Goal: Find specific page/section: Find specific page/section

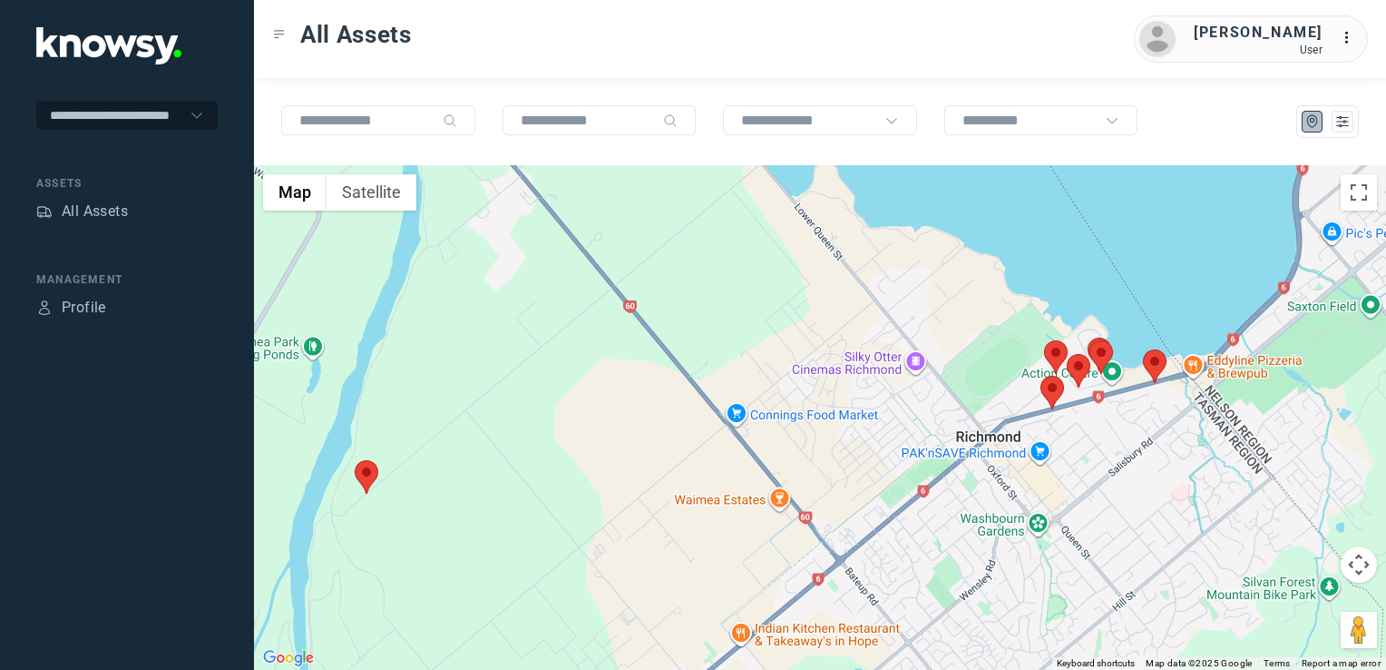
click at [1056, 392] on img at bounding box center [1053, 393] width 24 height 34
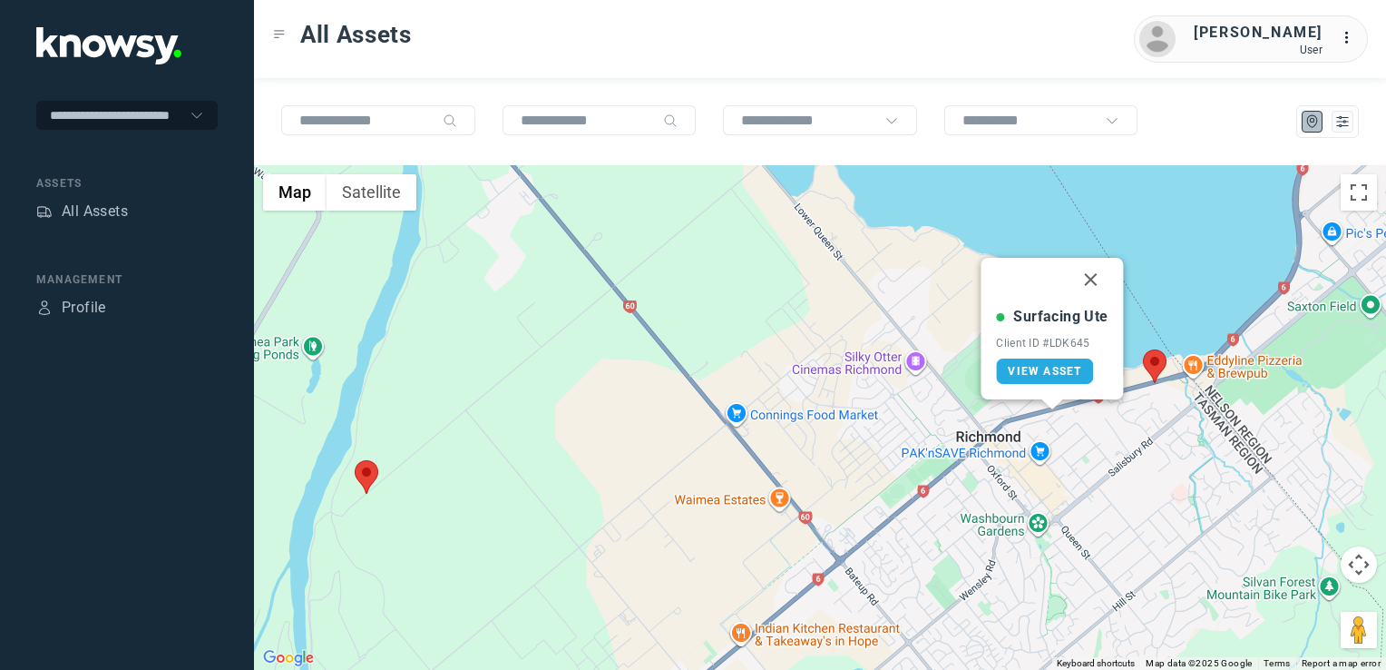
drag, startPoint x: 1092, startPoint y: 278, endPoint x: 1094, endPoint y: 297, distance: 19.1
click at [1092, 278] on button "Close" at bounding box center [1092, 280] width 44 height 44
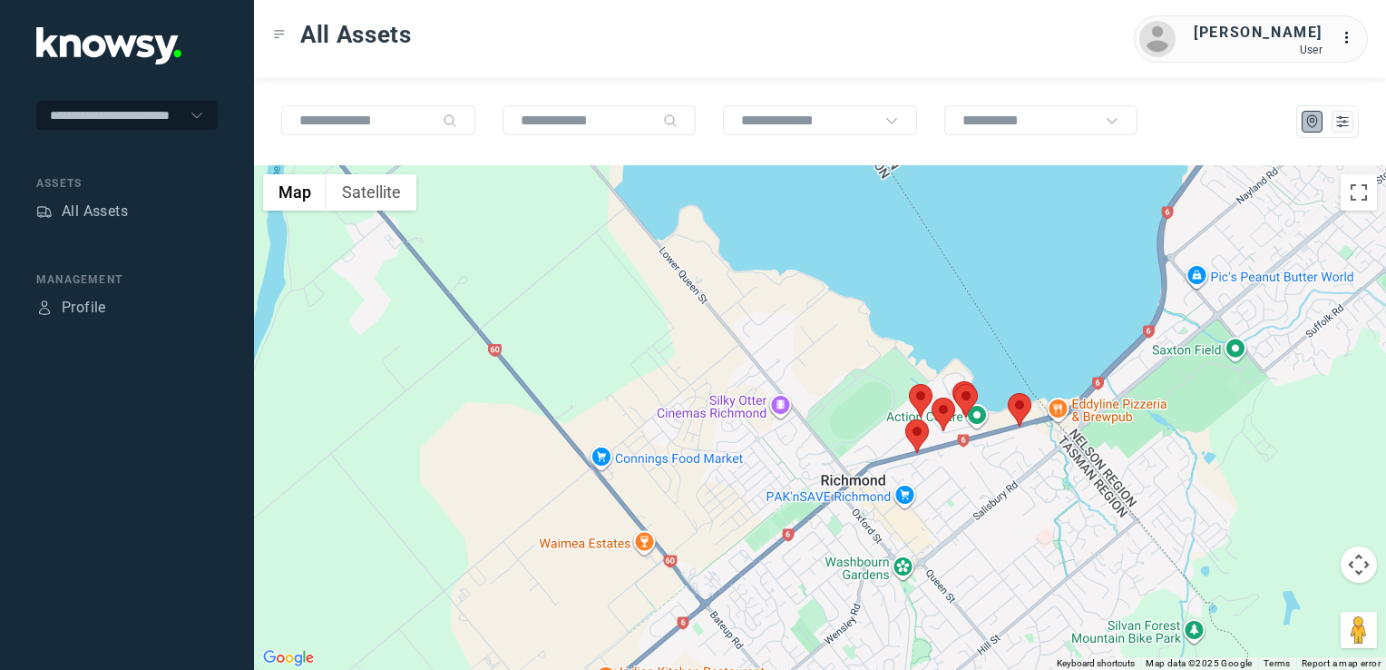
drag, startPoint x: 933, startPoint y: 468, endPoint x: 874, endPoint y: 475, distance: 59.3
click at [874, 475] on div "To navigate, press the arrow keys." at bounding box center [820, 417] width 1132 height 504
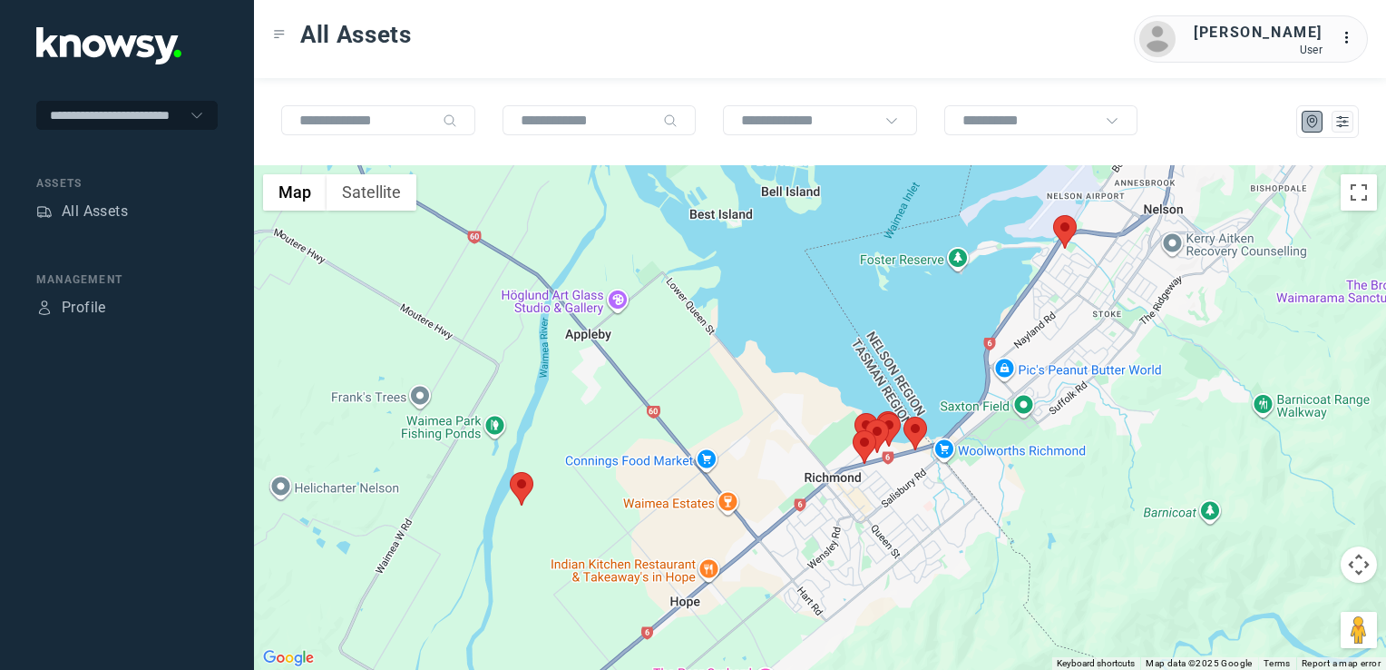
click at [922, 428] on img at bounding box center [916, 433] width 24 height 34
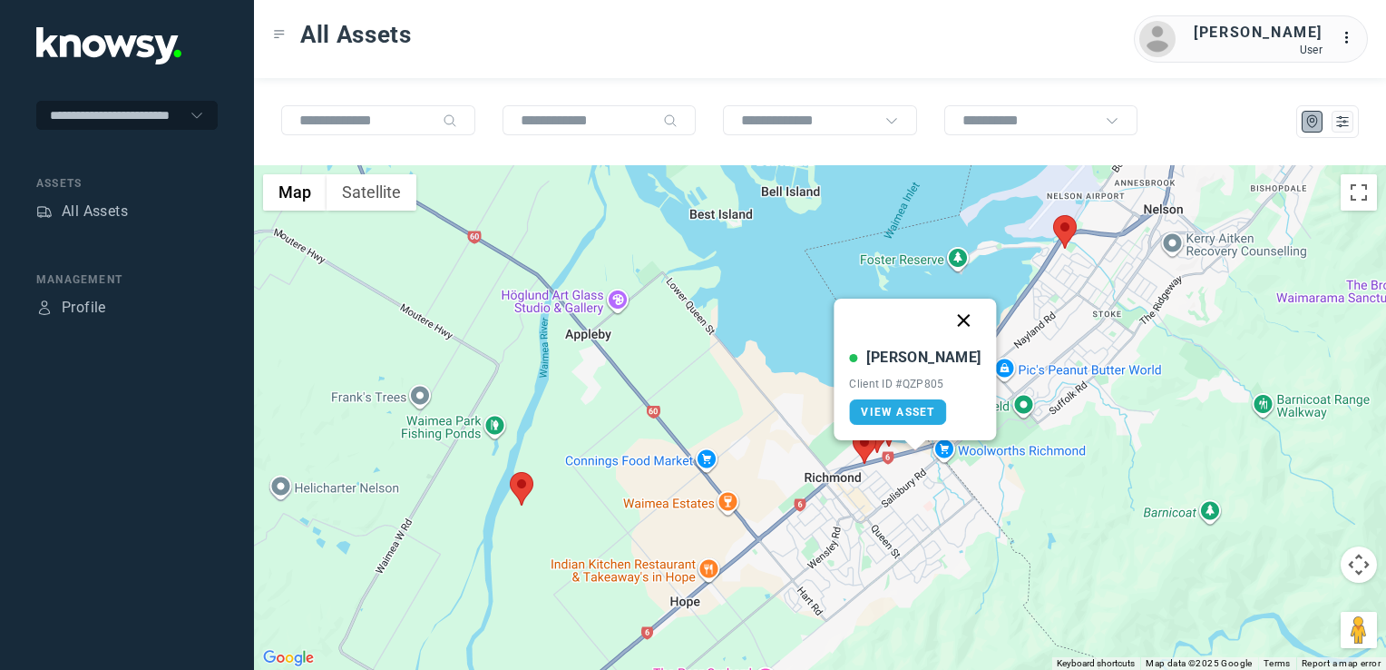
click at [945, 316] on button "Close" at bounding box center [965, 321] width 44 height 44
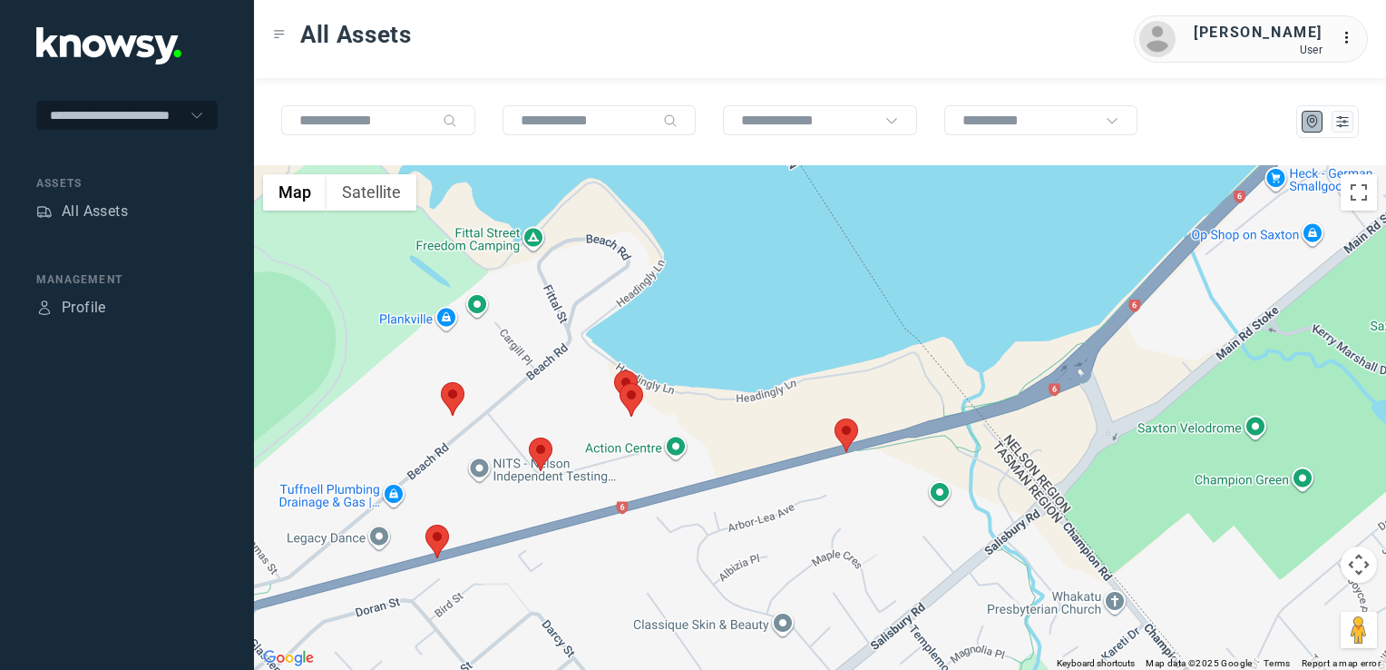
click at [840, 437] on img at bounding box center [847, 435] width 24 height 34
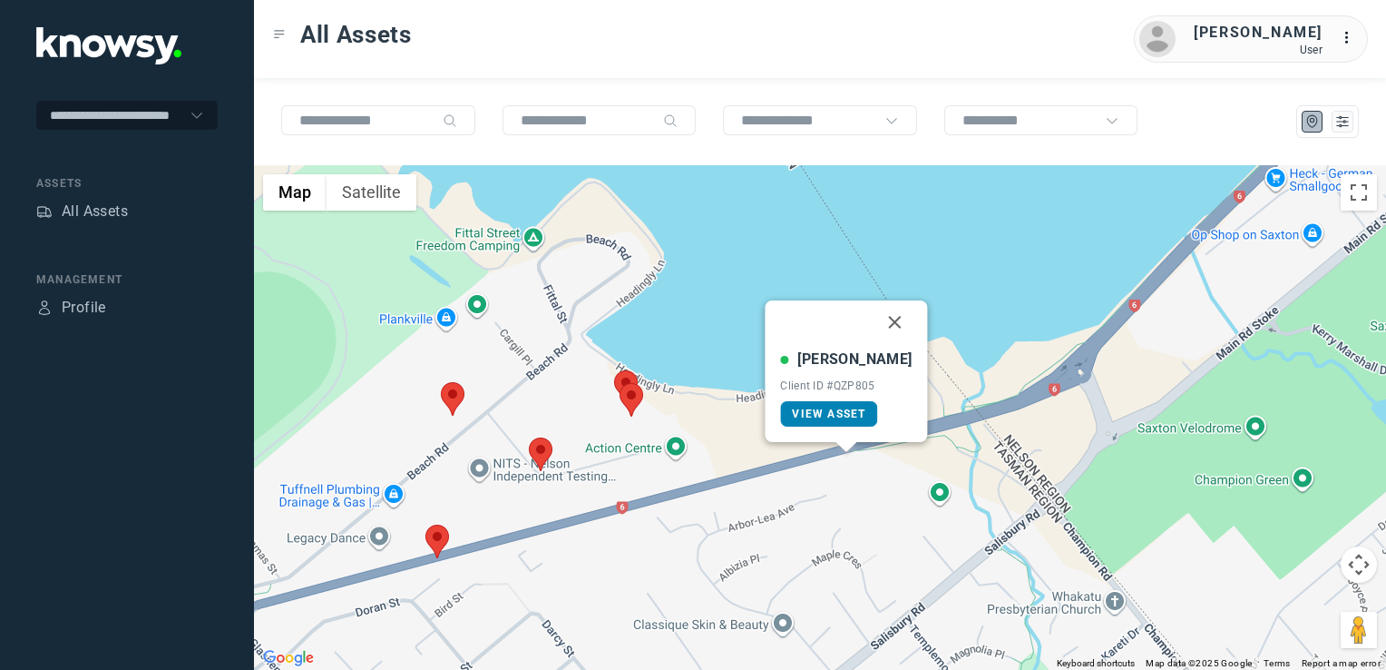
click at [837, 404] on link "View Asset" at bounding box center [828, 413] width 97 height 25
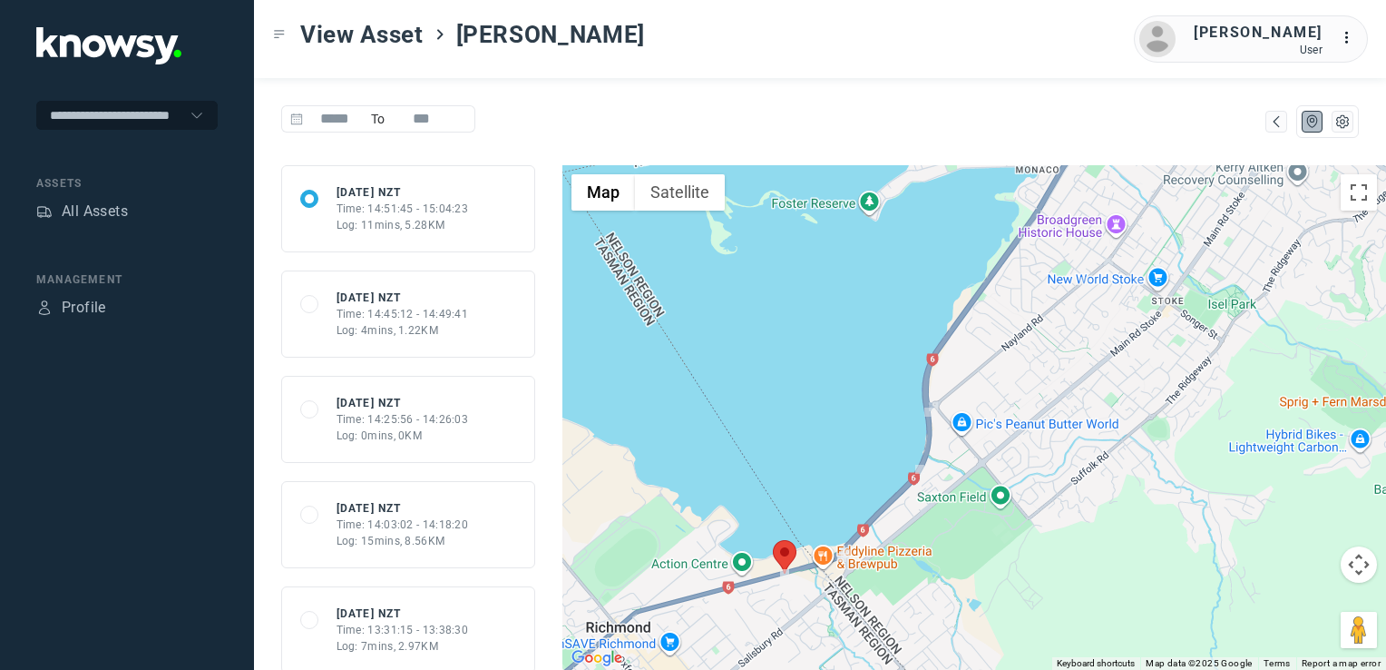
click at [450, 427] on div "Log: 0mins, 0KM" at bounding box center [403, 435] width 132 height 16
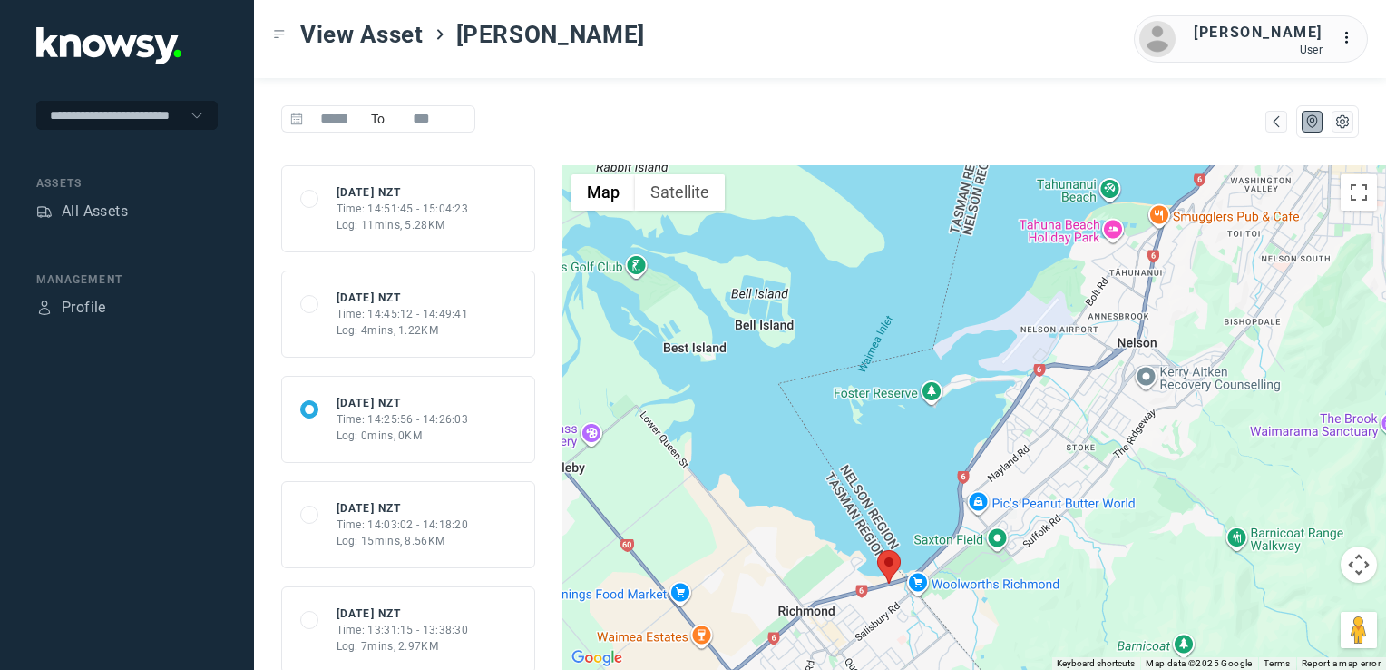
click at [406, 521] on div "Time: 14:03:02 - 14:18:20" at bounding box center [403, 524] width 132 height 16
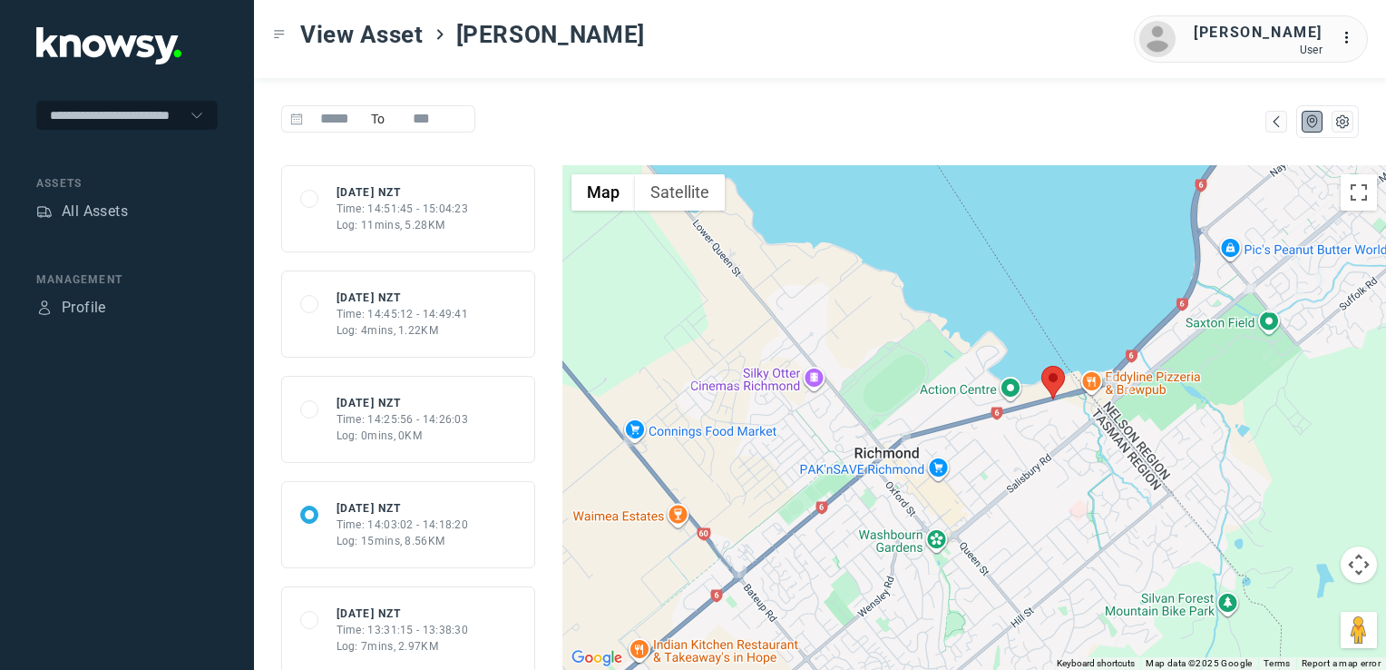
click at [437, 634] on div "Time: 13:31:15 - 13:38:30" at bounding box center [403, 630] width 132 height 16
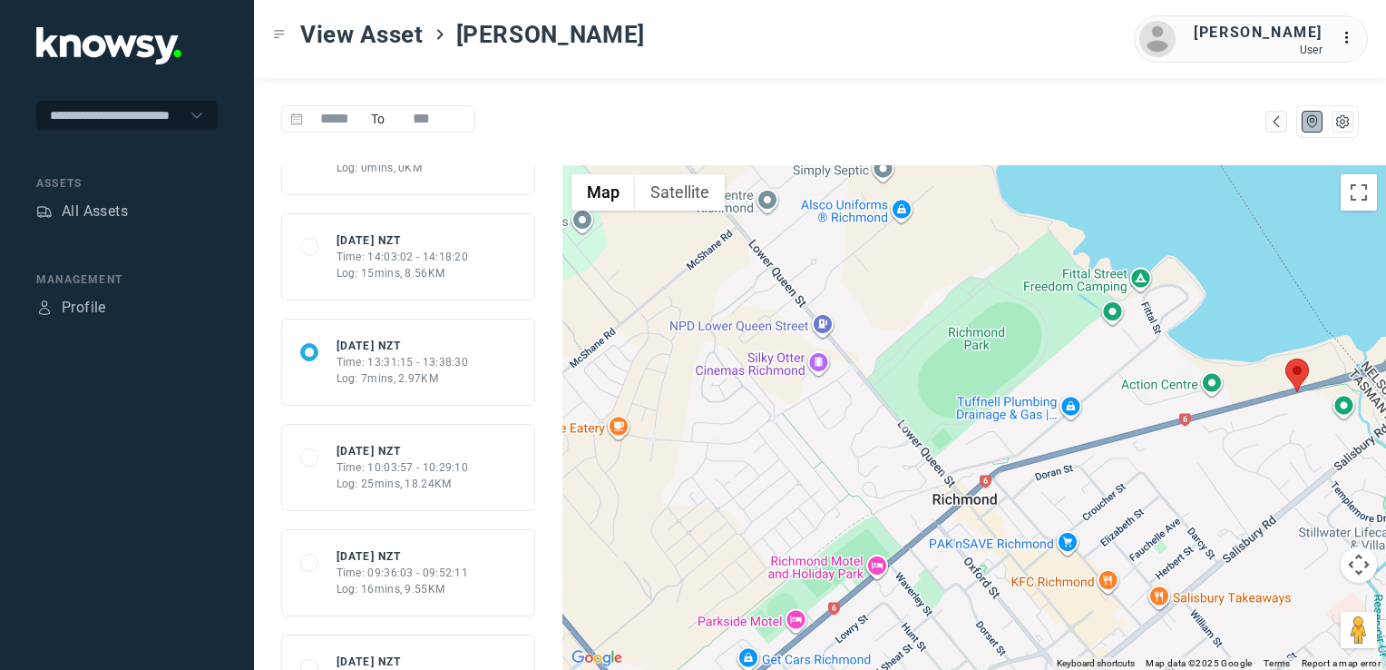
scroll to position [272, 0]
click at [401, 463] on div "Time: 10:03:57 - 10:29:10" at bounding box center [403, 463] width 132 height 16
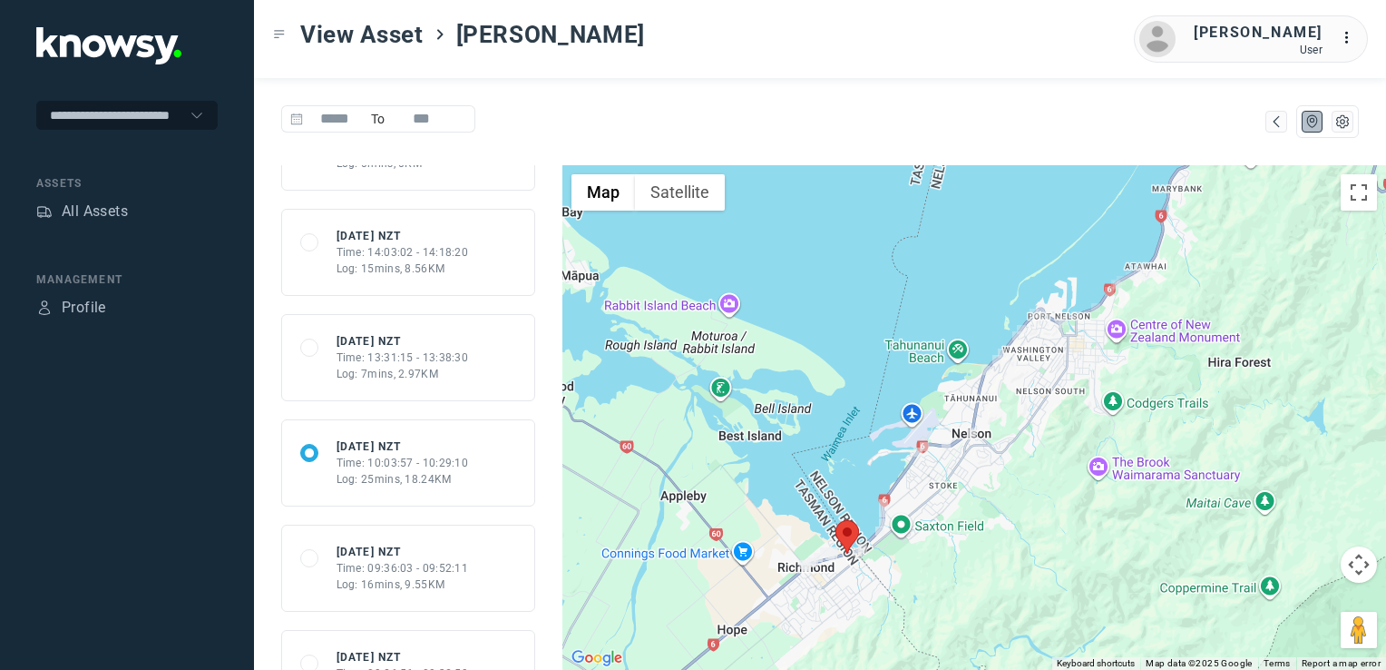
click at [403, 368] on div "Log: 7mins, 2.97KM" at bounding box center [403, 374] width 132 height 16
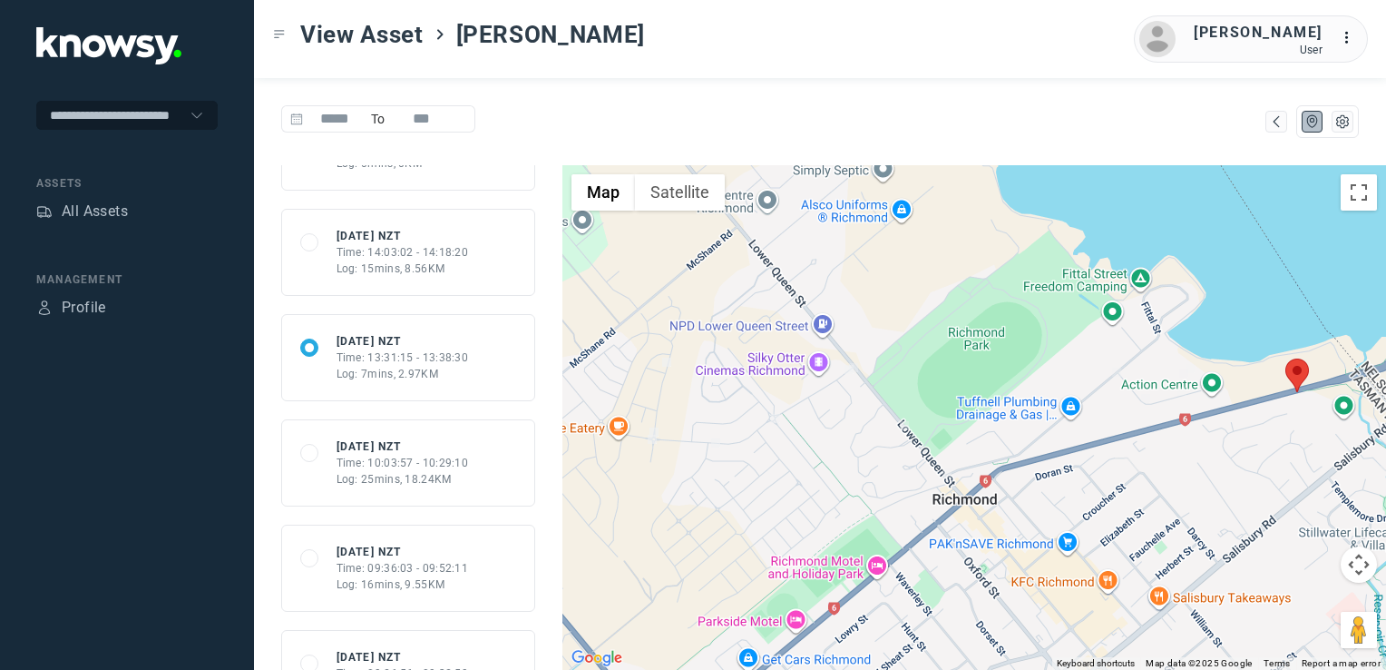
click at [415, 256] on div "Time: 14:03:02 - 14:18:20" at bounding box center [403, 252] width 132 height 16
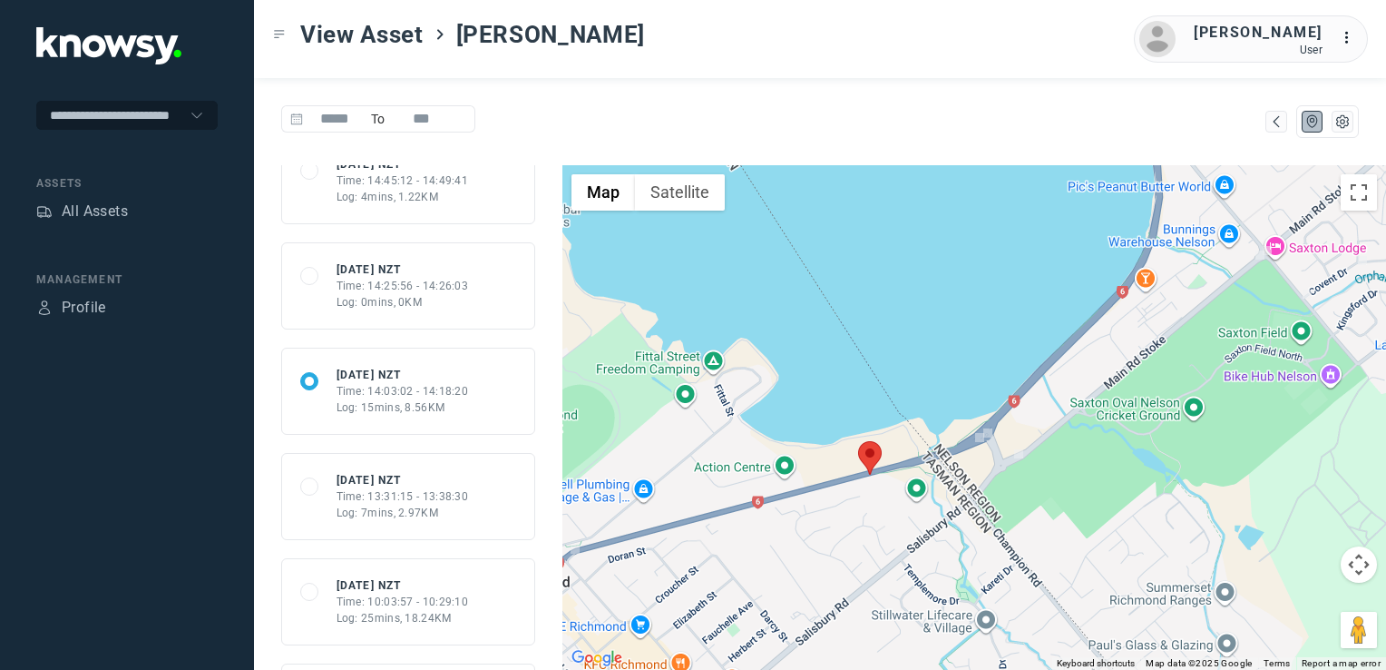
scroll to position [0, 0]
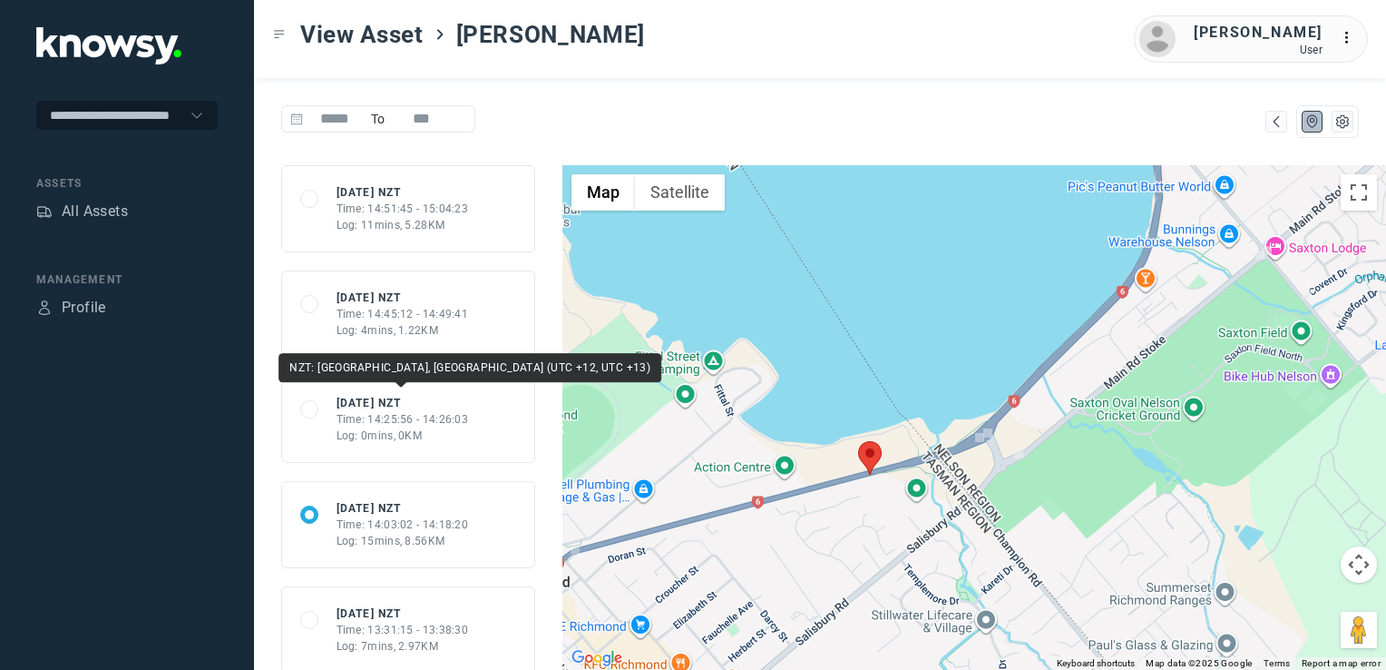
click at [374, 407] on div "Fri 3 Oct 25 NZT" at bounding box center [403, 403] width 132 height 16
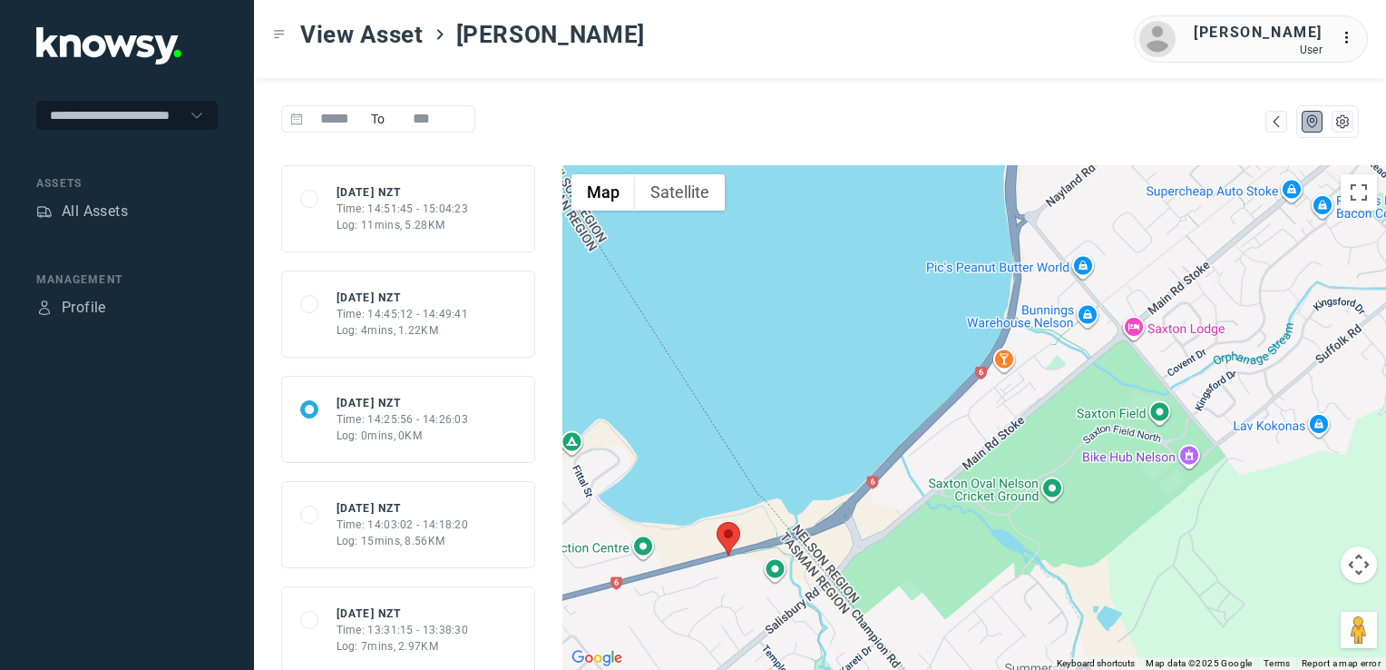
click at [374, 333] on div "Log: 4mins, 1.22KM" at bounding box center [403, 330] width 132 height 16
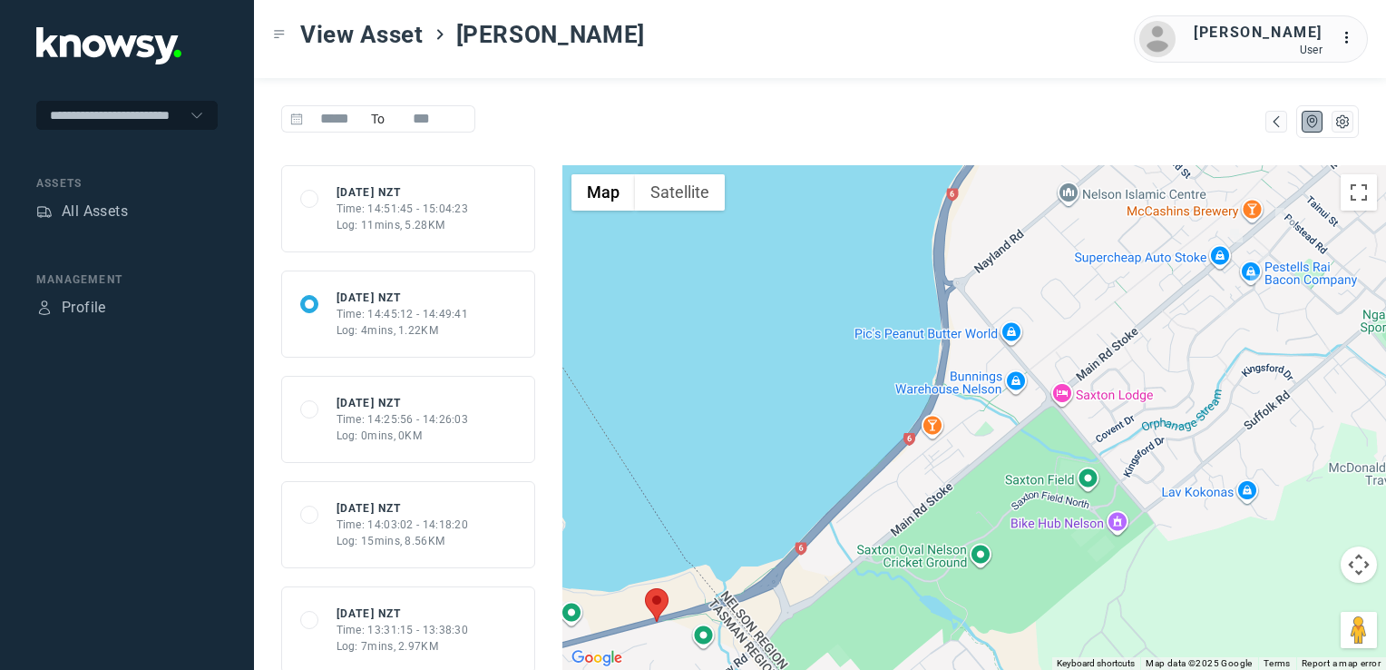
click at [387, 217] on div "Log: 11mins, 5.28KM" at bounding box center [403, 225] width 132 height 16
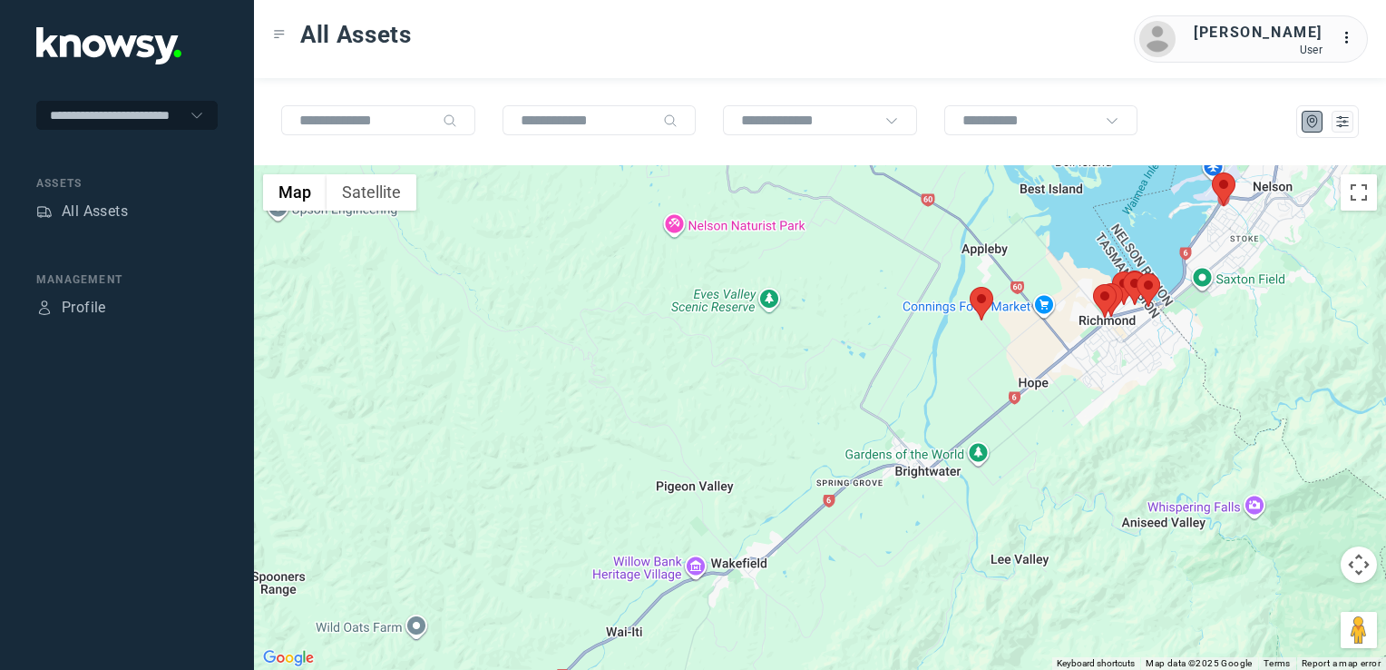
drag, startPoint x: 956, startPoint y: 259, endPoint x: 913, endPoint y: 349, distance: 99.8
click at [915, 347] on div at bounding box center [820, 417] width 1132 height 504
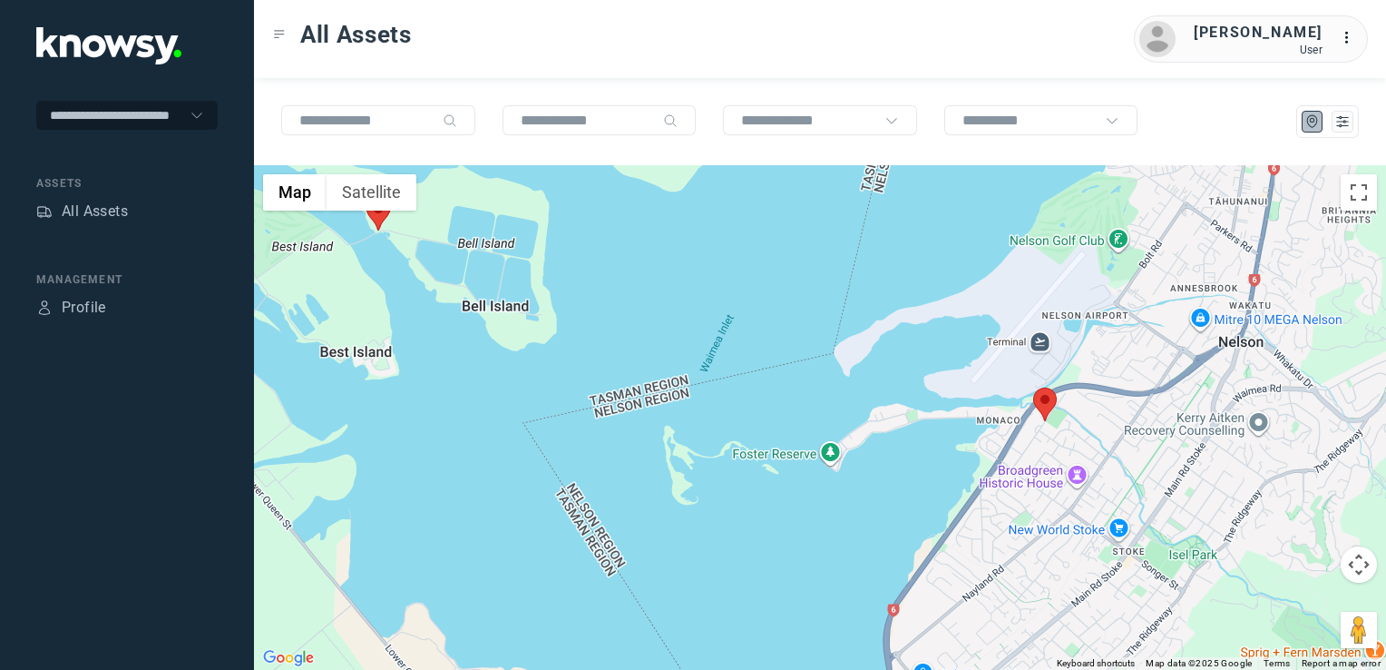
drag, startPoint x: 1090, startPoint y: 437, endPoint x: 918, endPoint y: 606, distance: 240.6
click at [916, 604] on div at bounding box center [820, 417] width 1132 height 504
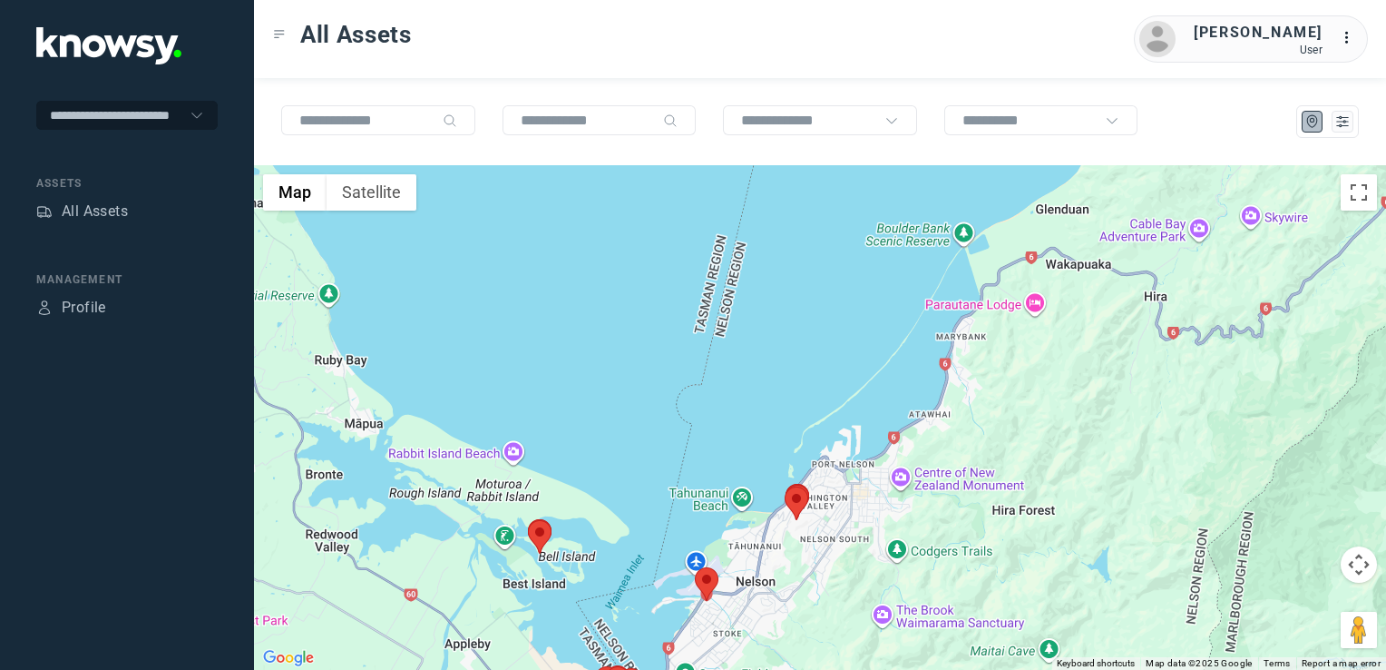
drag, startPoint x: 581, startPoint y: 576, endPoint x: 592, endPoint y: 532, distance: 45.8
click at [592, 532] on div at bounding box center [820, 417] width 1132 height 504
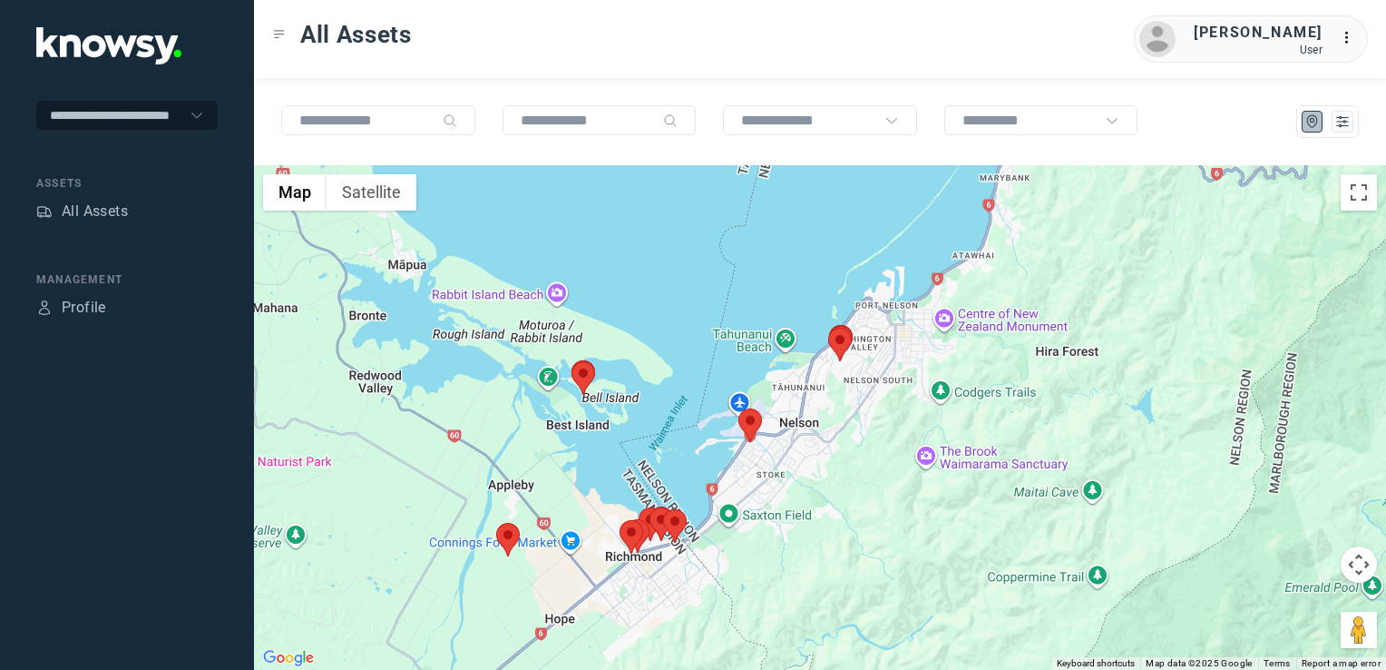
drag, startPoint x: 573, startPoint y: 544, endPoint x: 622, endPoint y: 492, distance: 71.3
click at [600, 517] on div at bounding box center [820, 417] width 1132 height 504
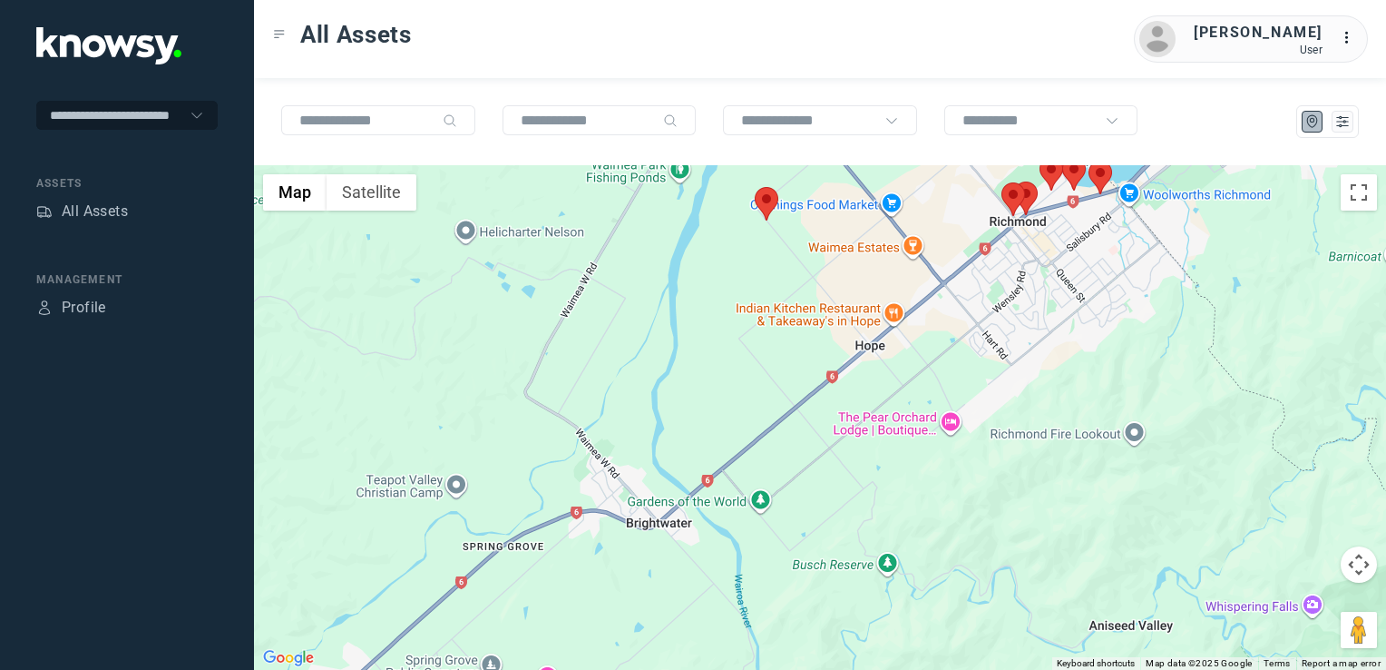
click at [769, 212] on img at bounding box center [767, 204] width 24 height 34
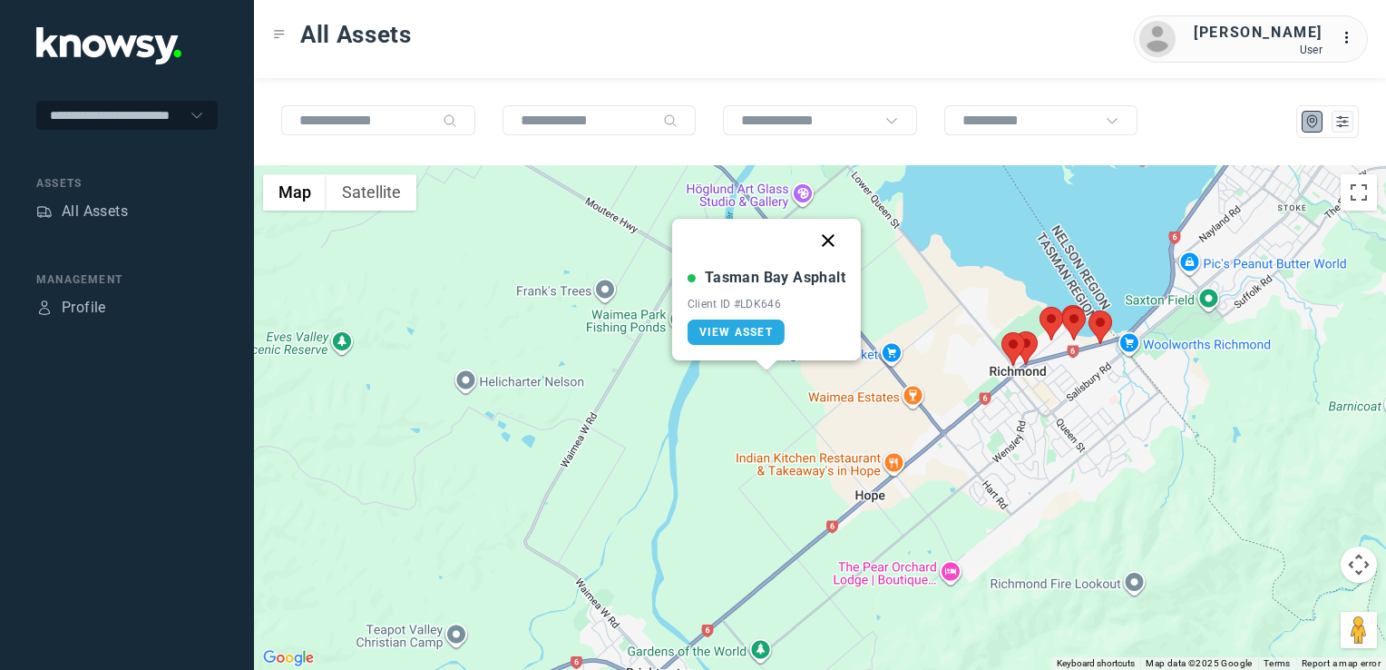
click at [831, 238] on button "Close" at bounding box center [829, 241] width 44 height 44
